Goal: Task Accomplishment & Management: Use online tool/utility

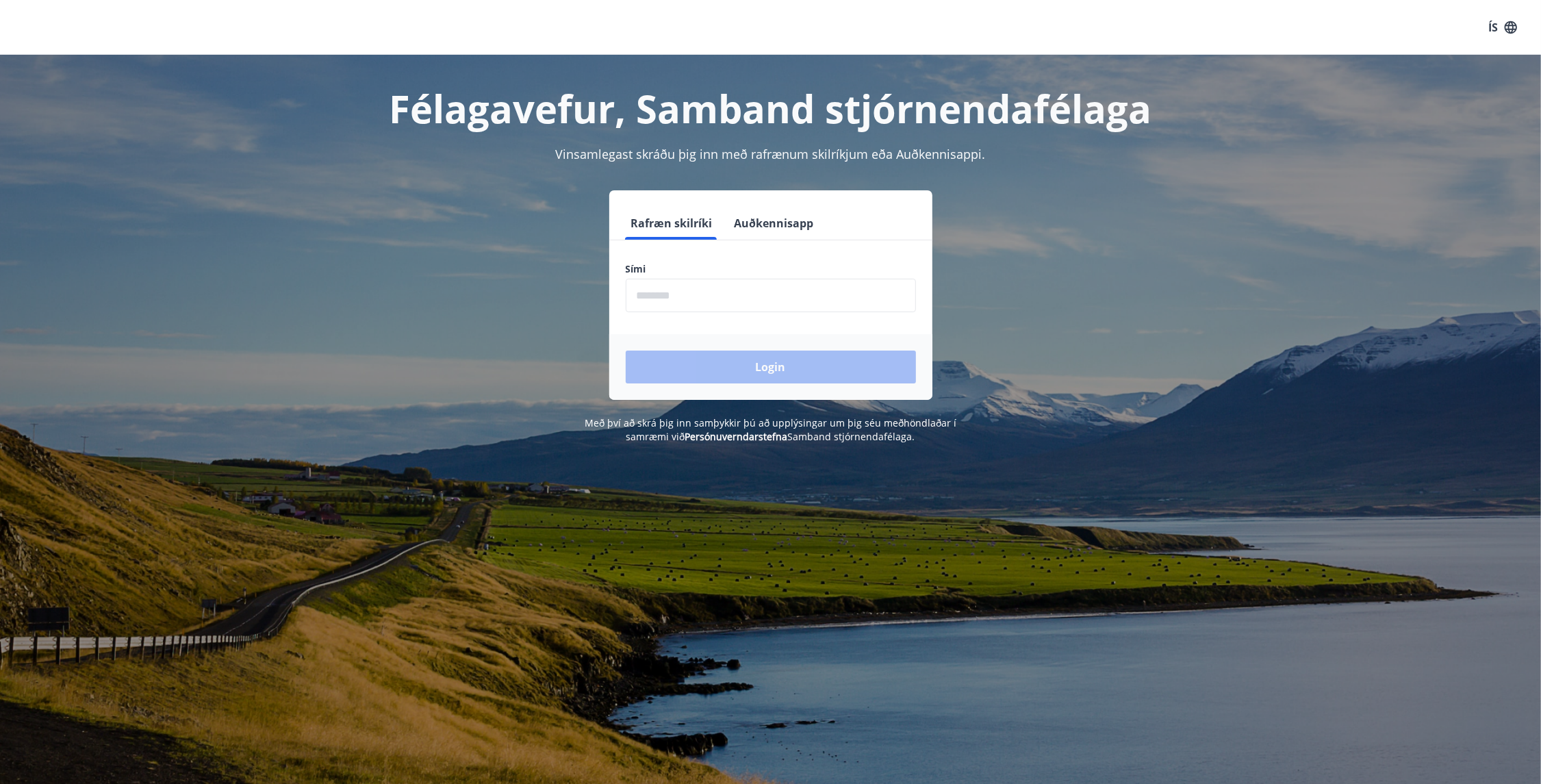
click at [712, 294] on input "phone" at bounding box center [770, 294] width 290 height 33
type input "********"
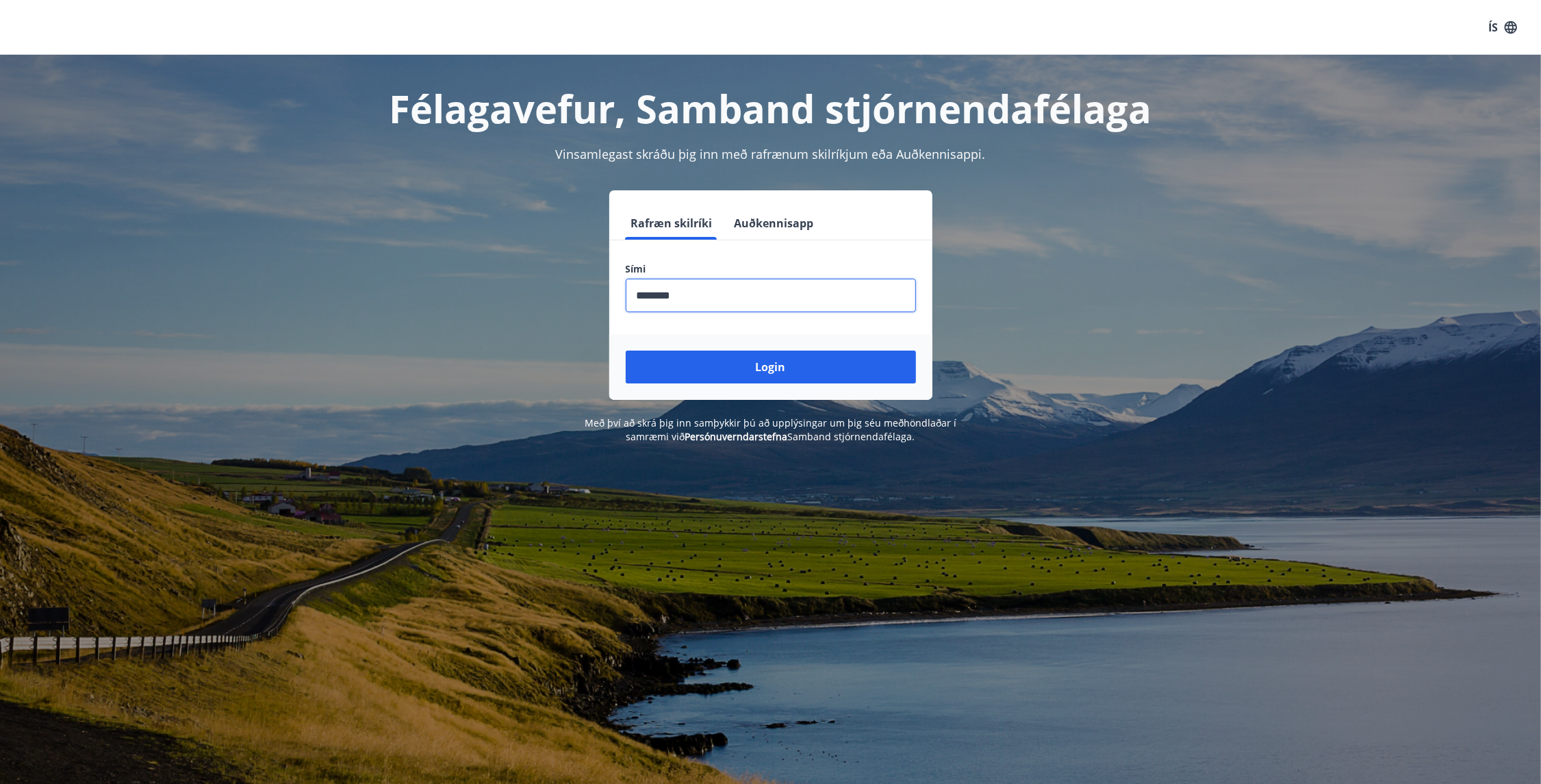
click at [626, 350] on button "Login" at bounding box center [770, 366] width 290 height 33
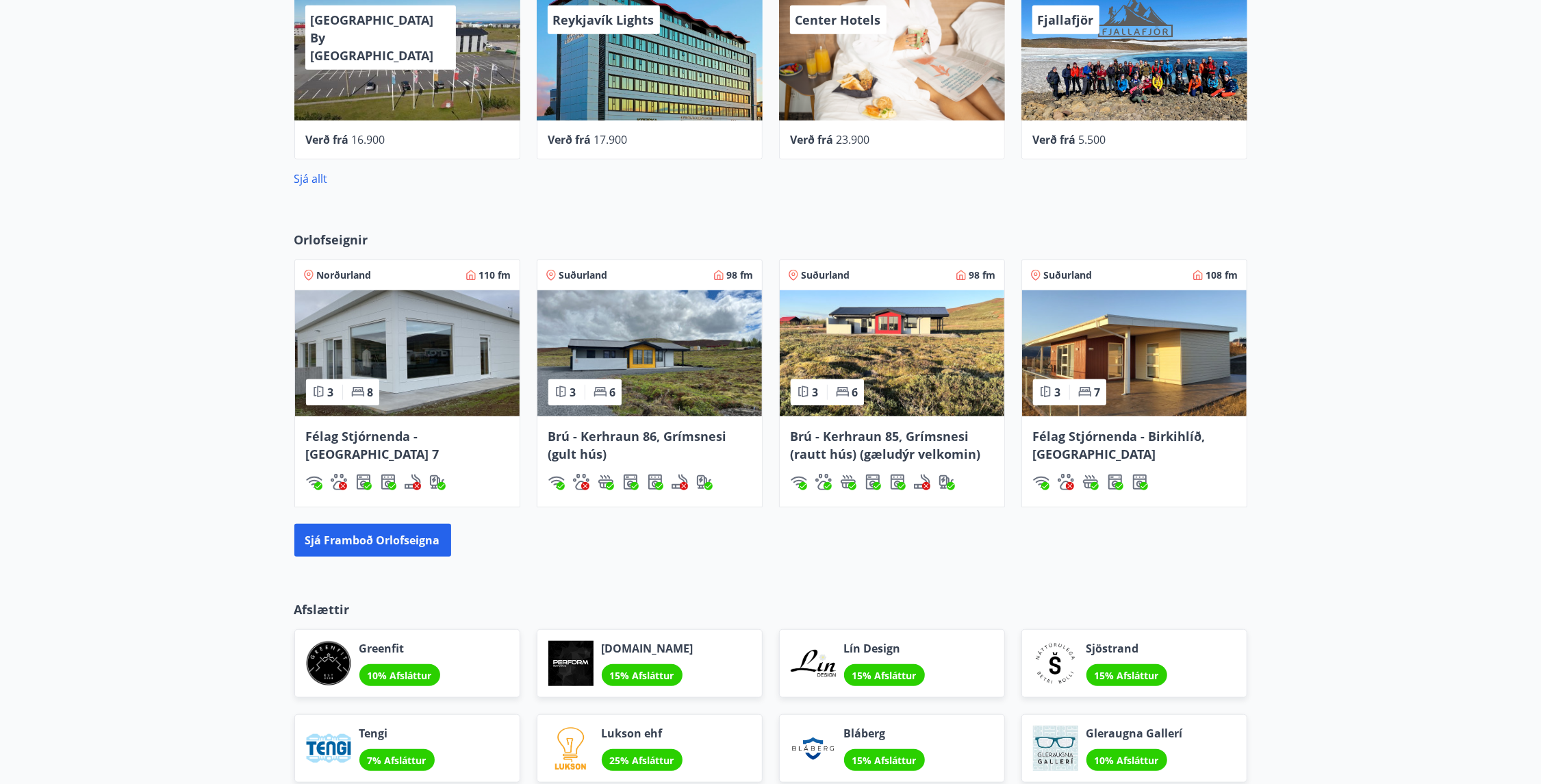
scroll to position [753, 0]
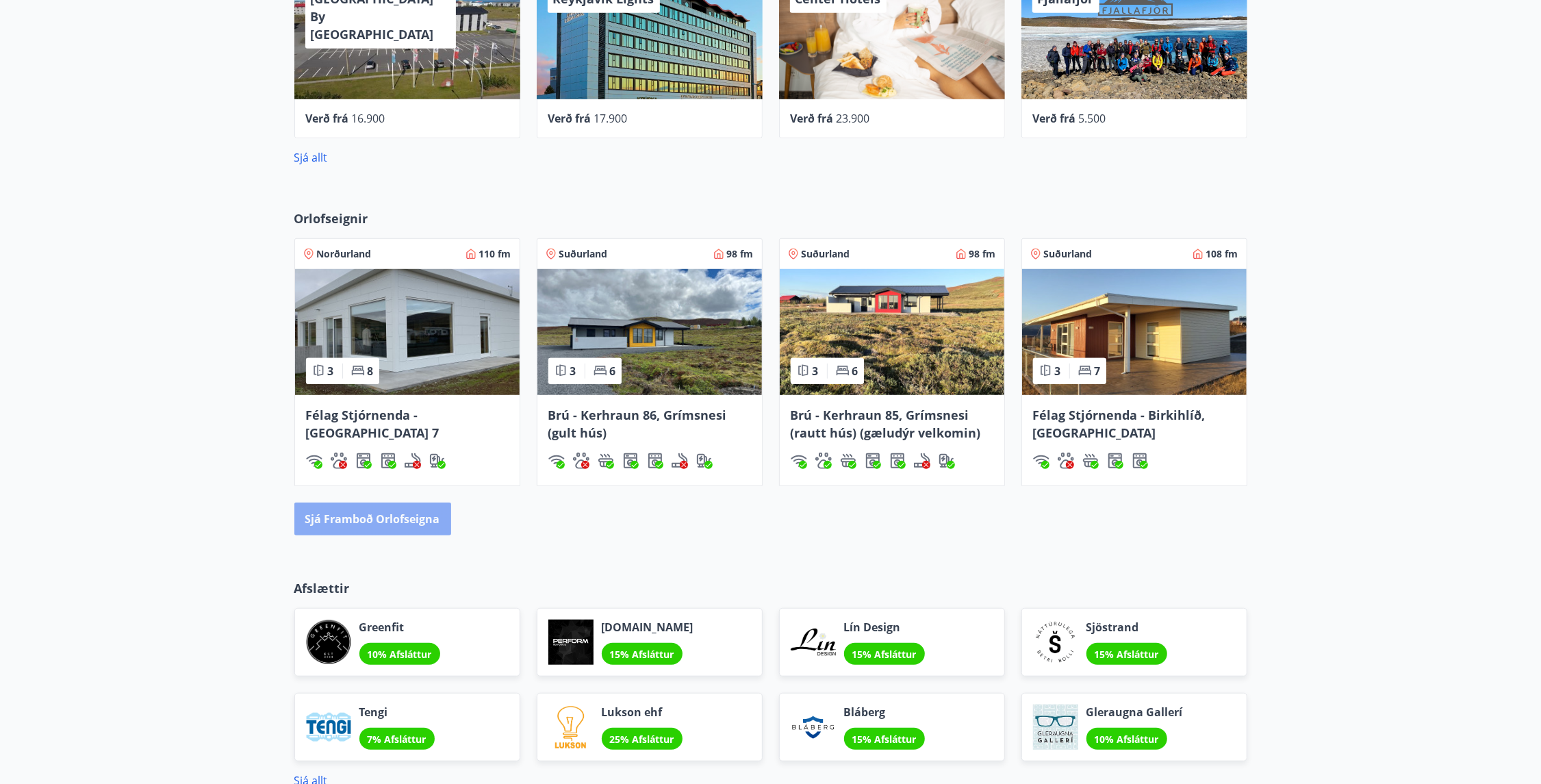
click at [383, 520] on button "Sjá framboð orlofseigna" at bounding box center [372, 519] width 157 height 33
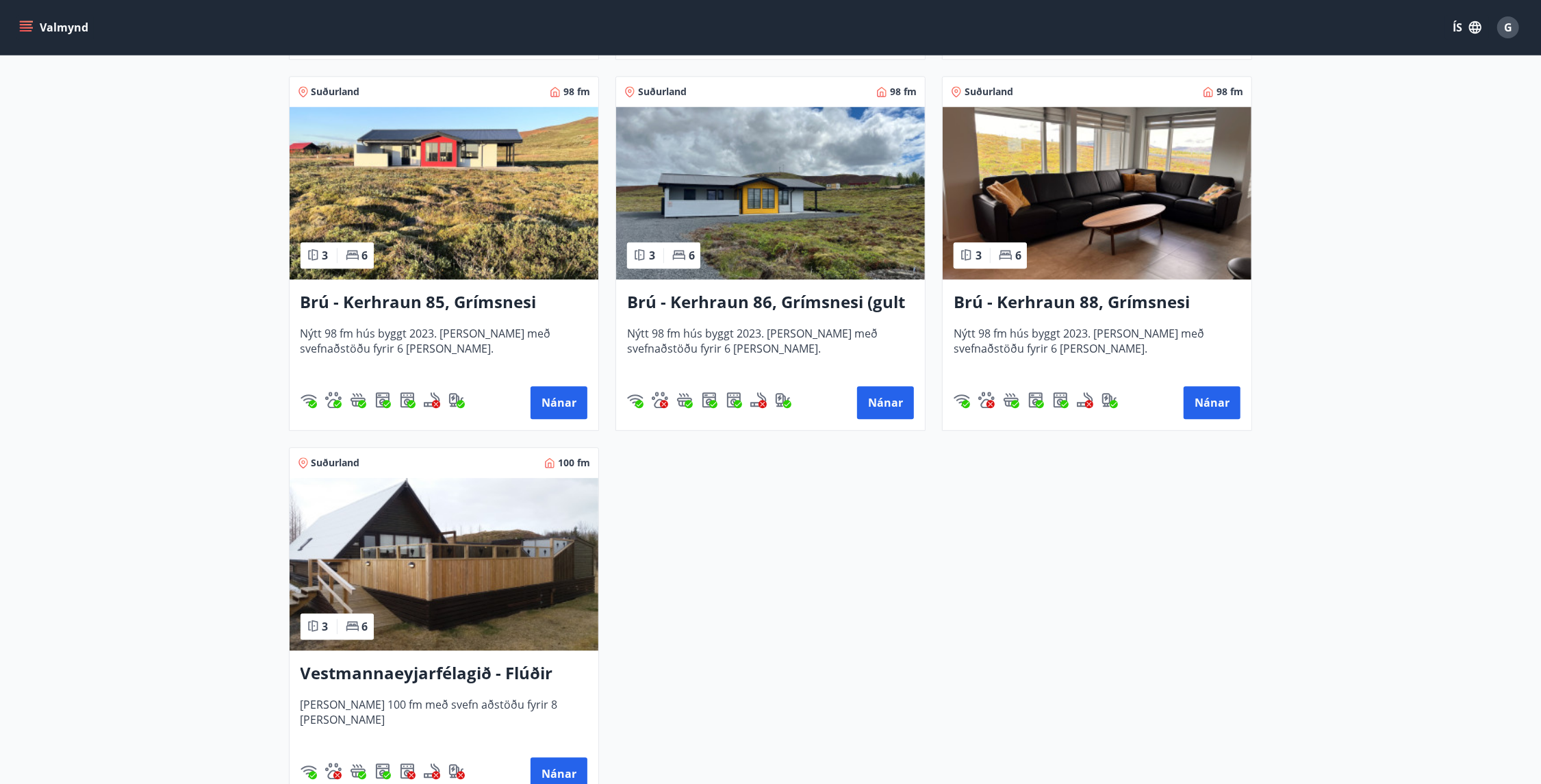
scroll to position [3353, 0]
